Goal: Contribute content: Add original content to the website for others to see

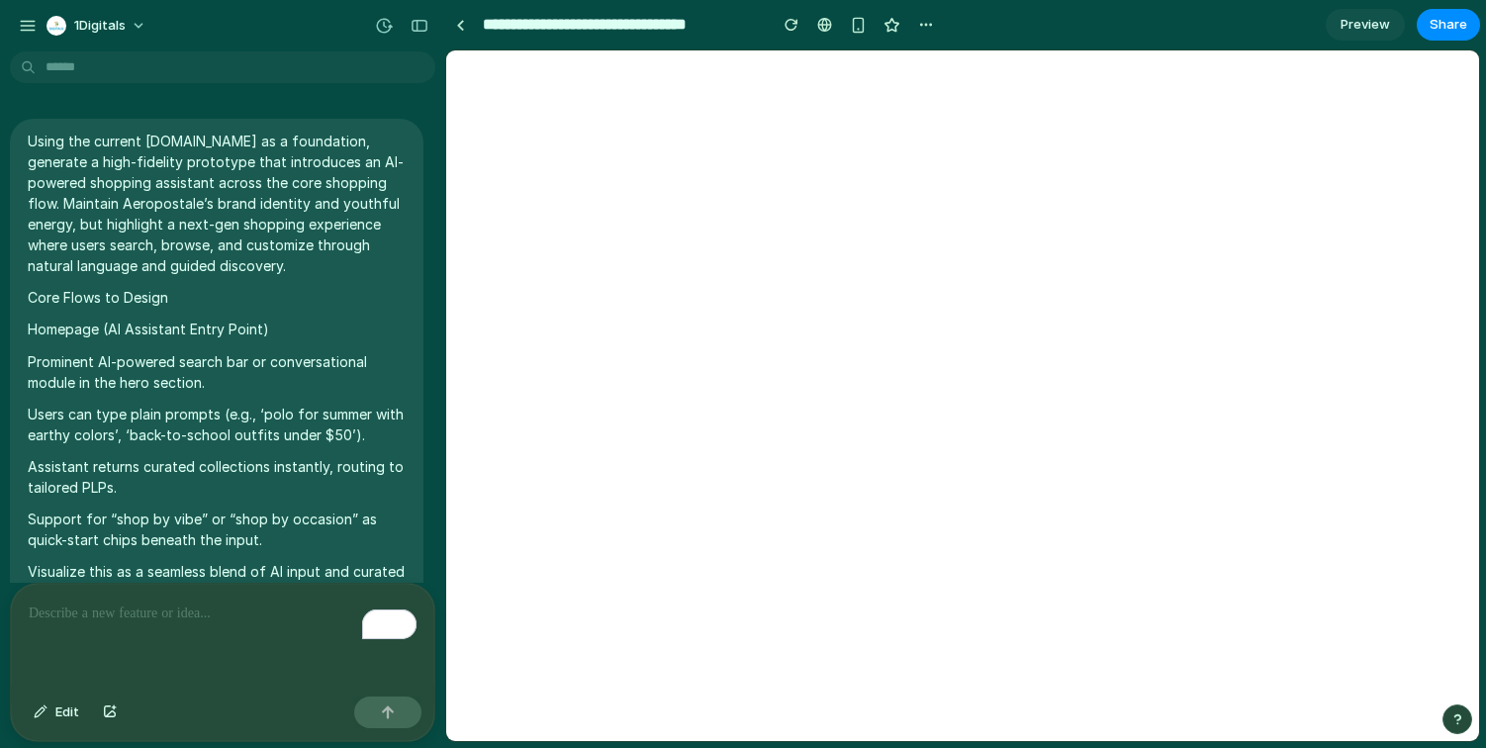
scroll to position [8185, 0]
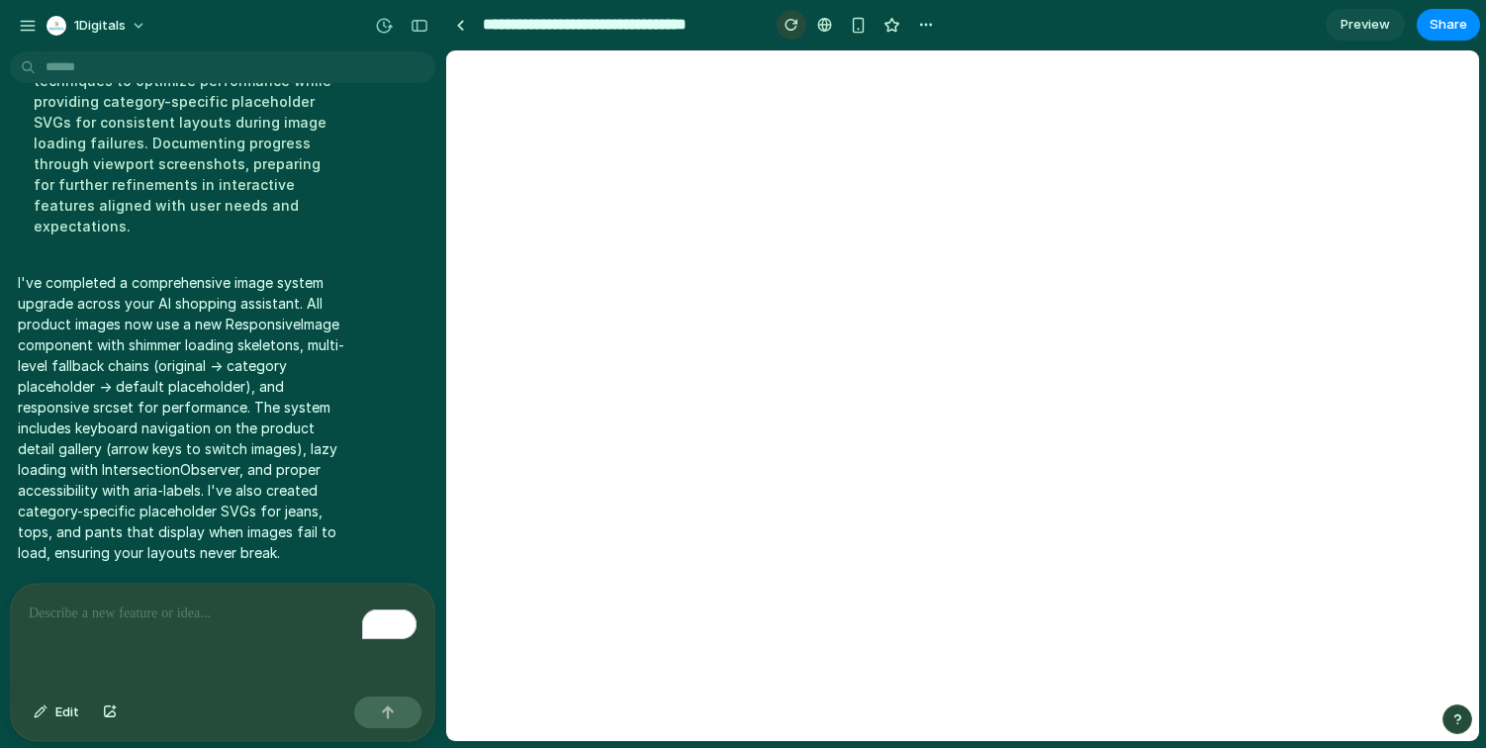
click at [790, 19] on div "button" at bounding box center [791, 25] width 14 height 14
click at [1465, 23] on button "Share" at bounding box center [1447, 25] width 63 height 32
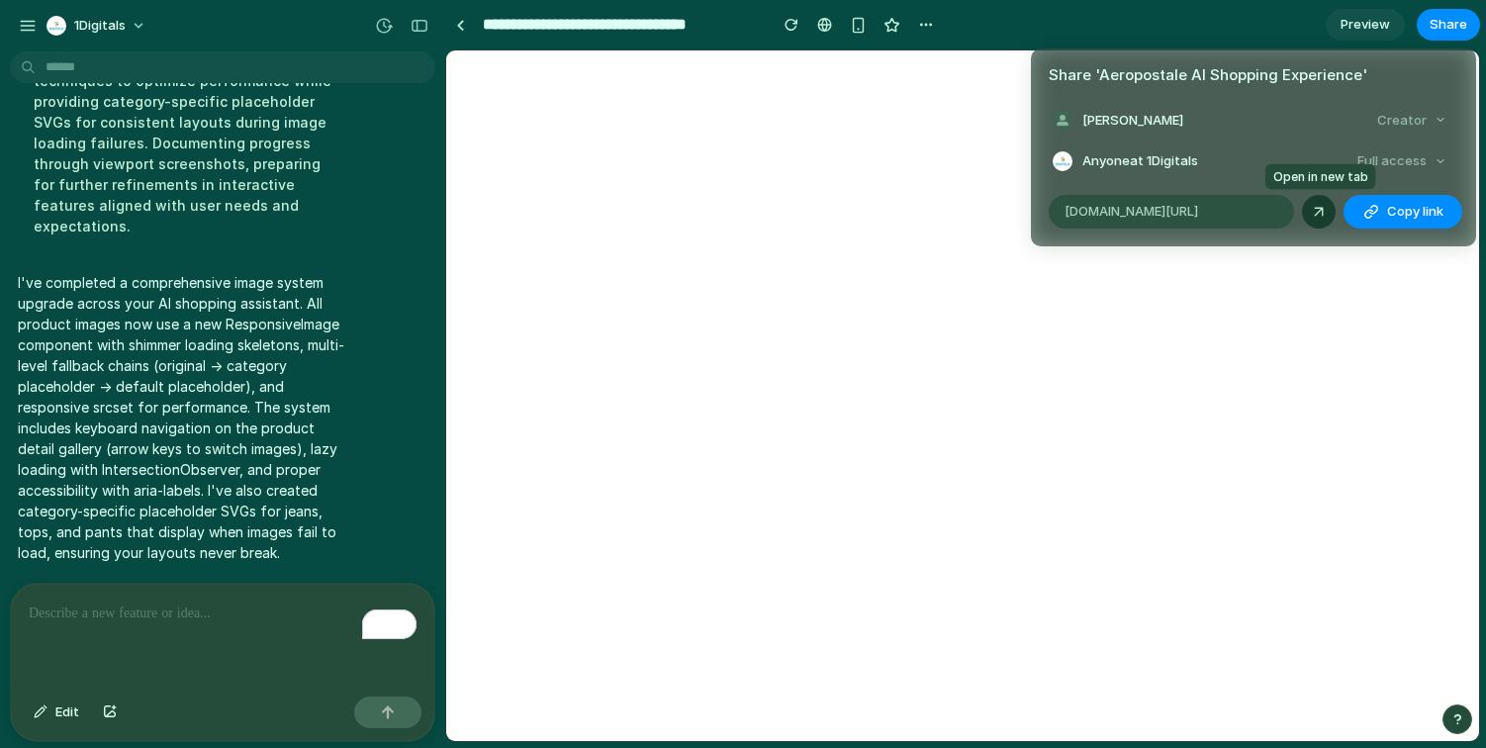
click at [1316, 215] on div at bounding box center [1319, 212] width 18 height 18
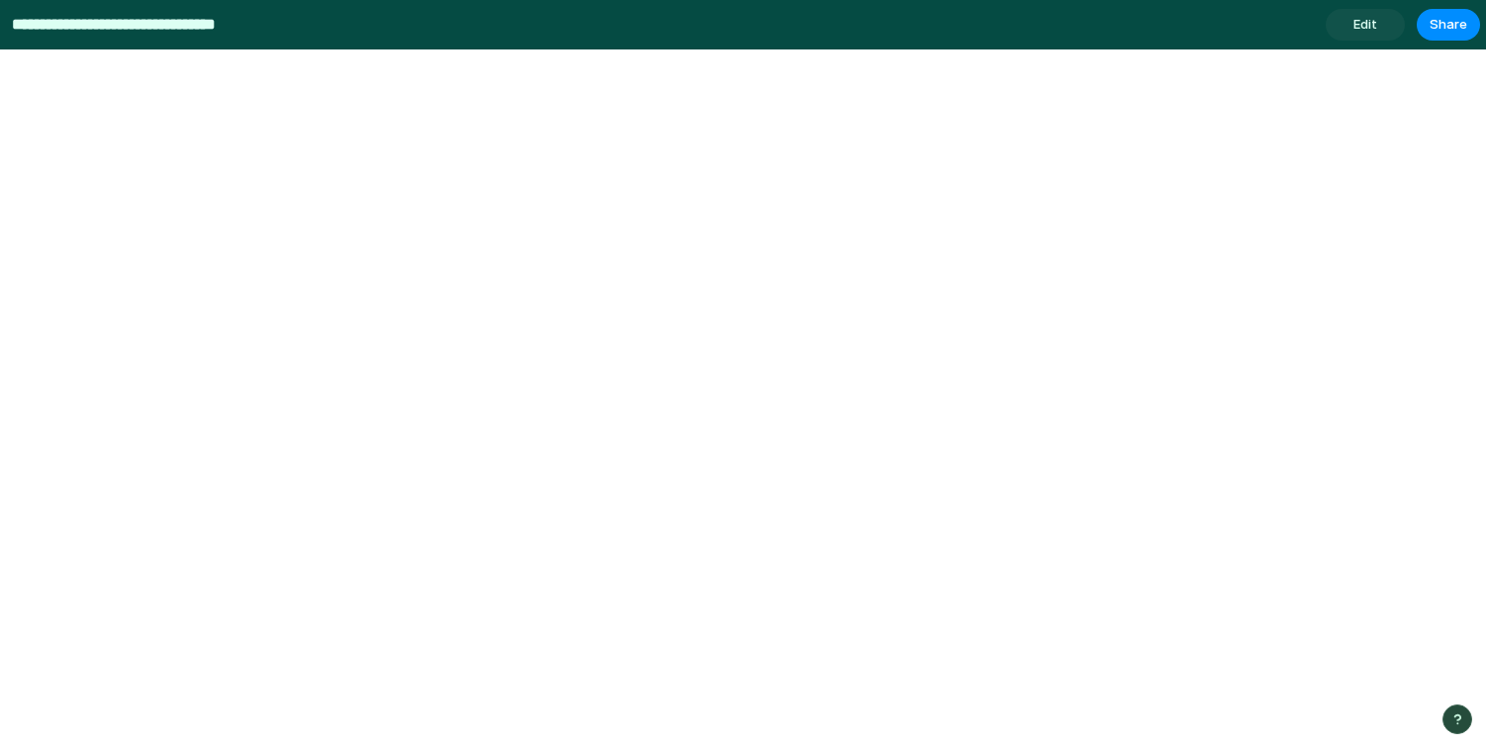
click at [138, 36] on input "**********" at bounding box center [154, 25] width 292 height 36
click at [1357, 39] on link "Edit" at bounding box center [1364, 25] width 79 height 32
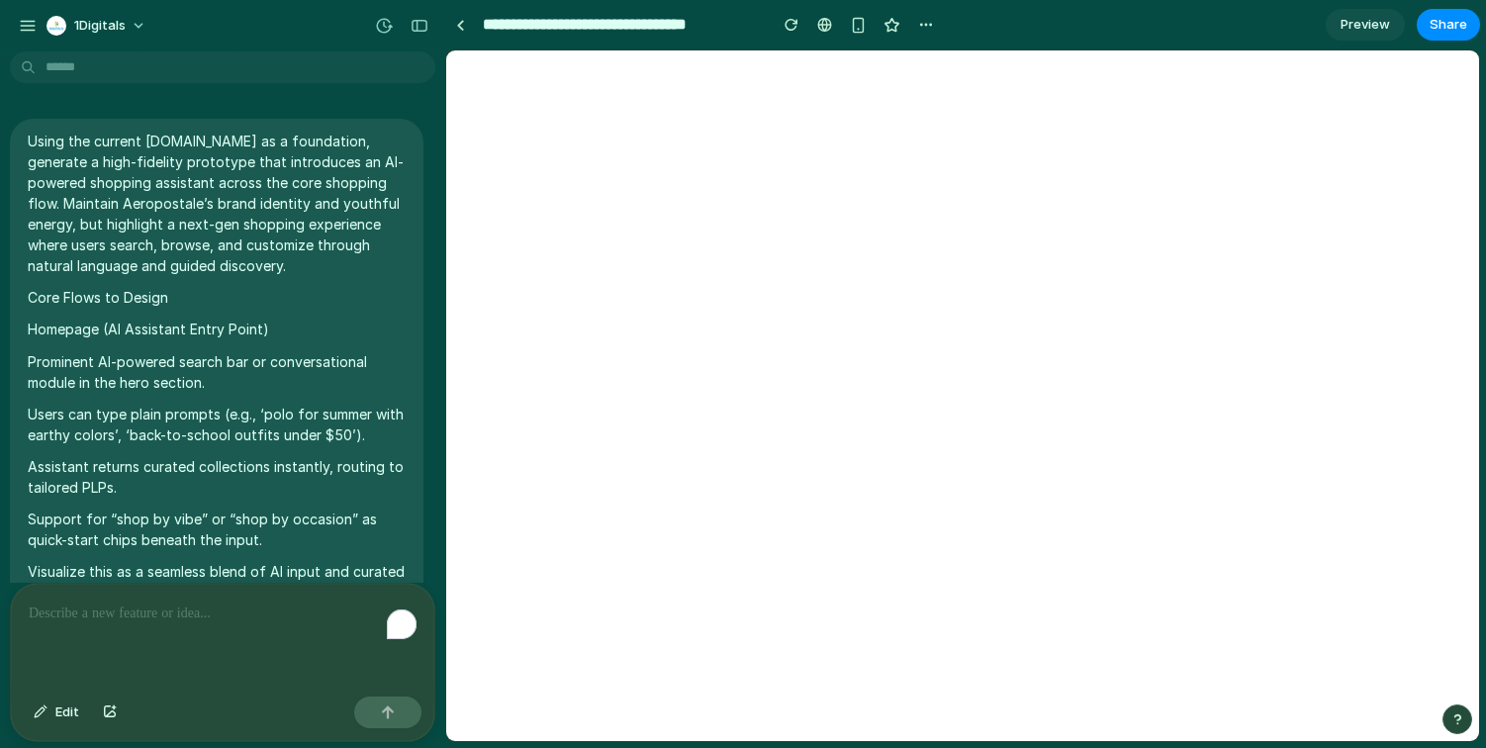
scroll to position [7780, 0]
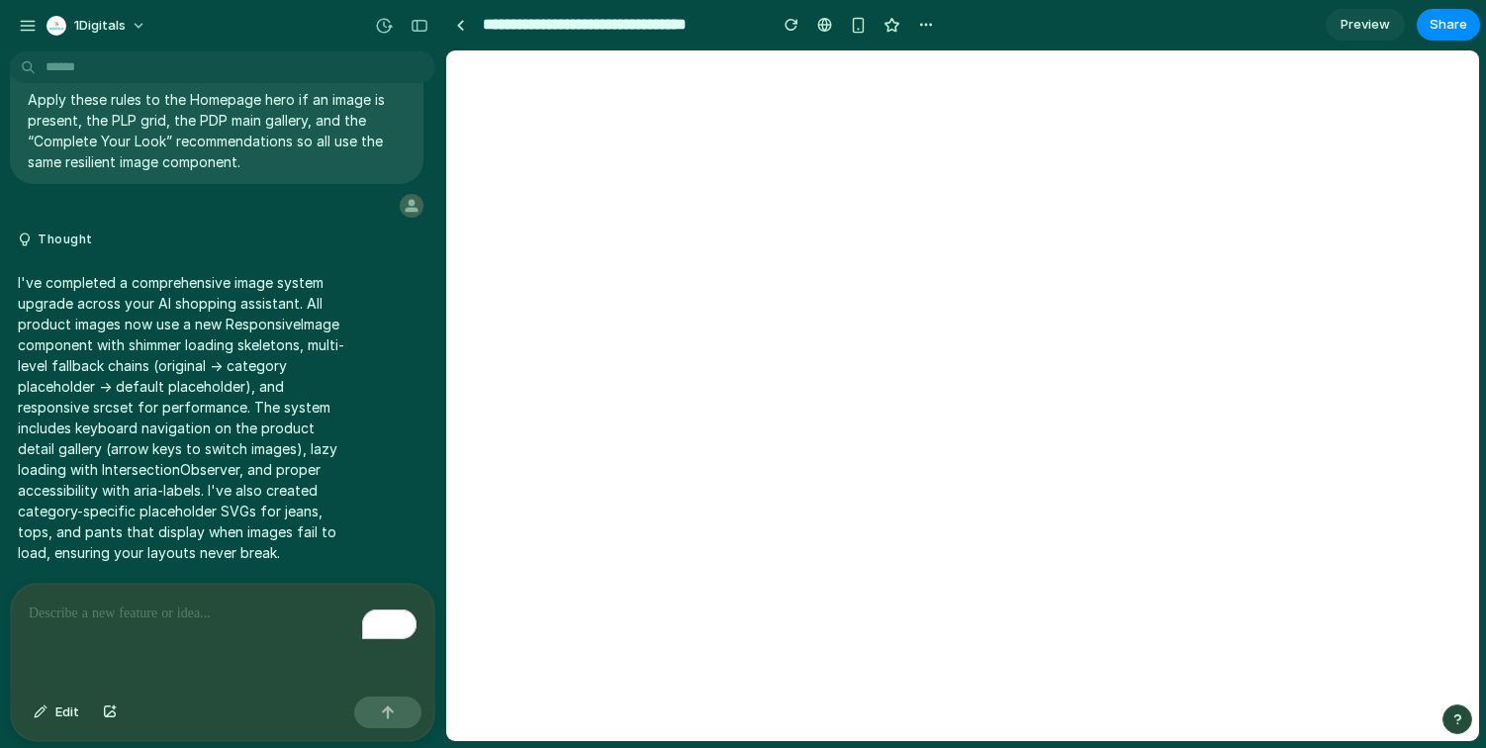
click at [100, 611] on p "To enrich screen reader interactions, please activate Accessibility in Grammarl…" at bounding box center [223, 613] width 388 height 24
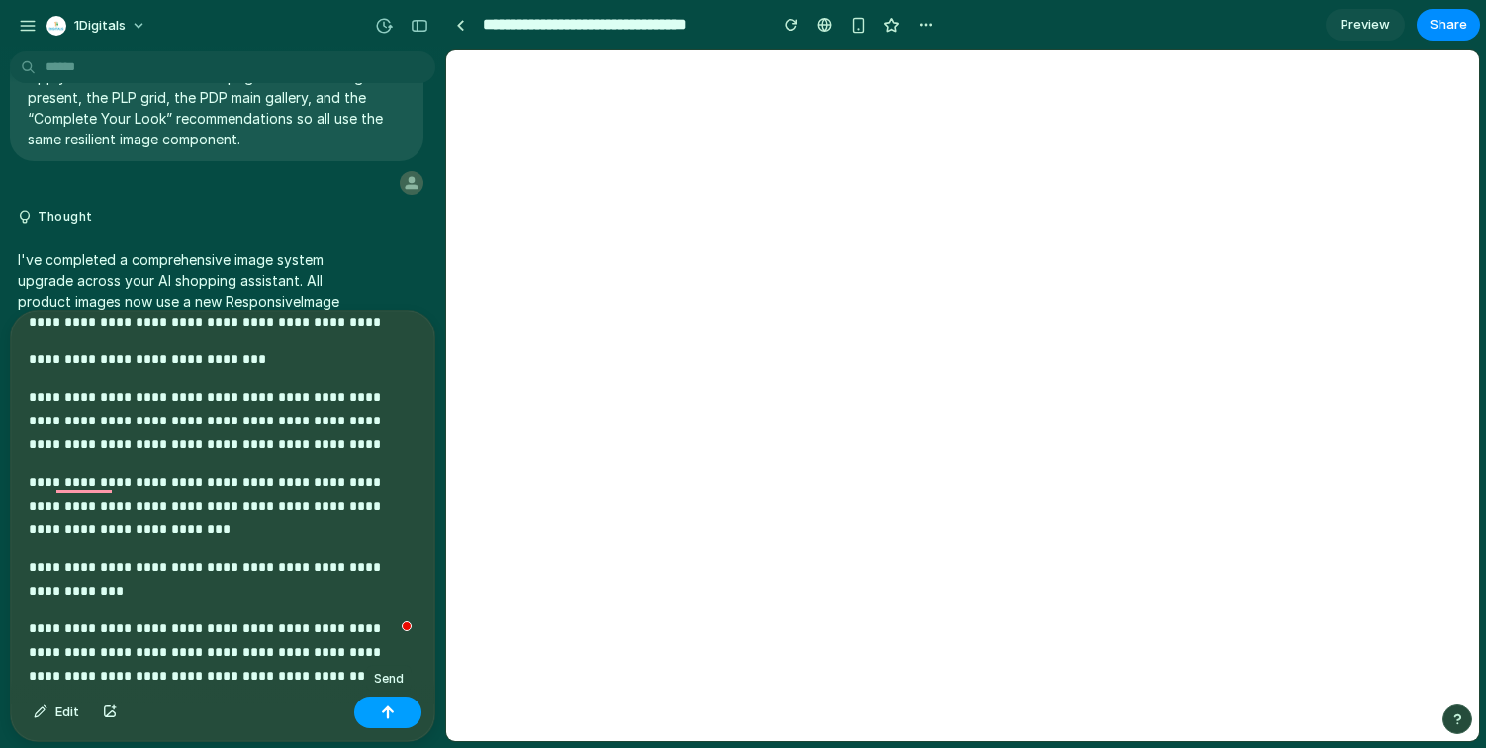
click at [398, 723] on button "button" at bounding box center [387, 712] width 67 height 32
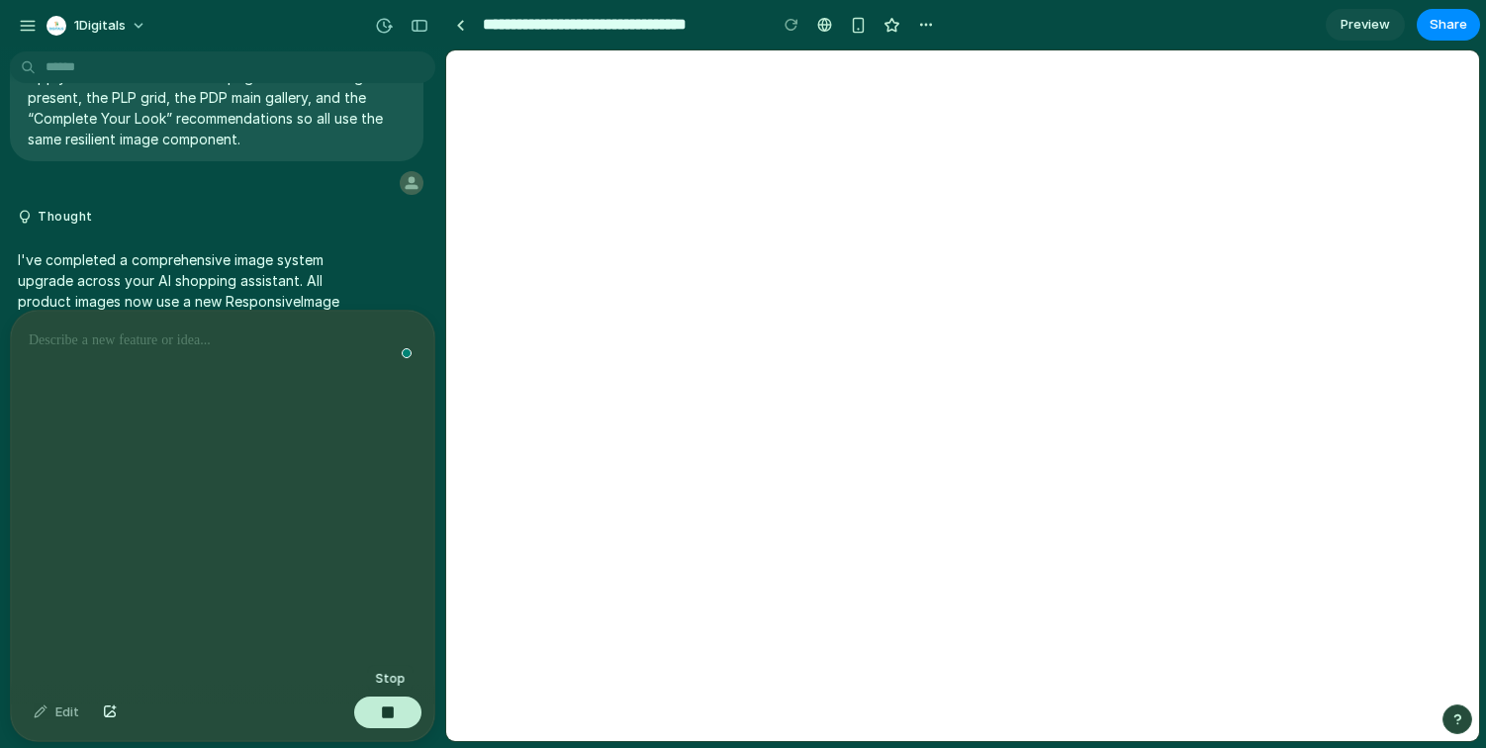
scroll to position [0, 0]
